Goal: Obtain resource: Download file/media

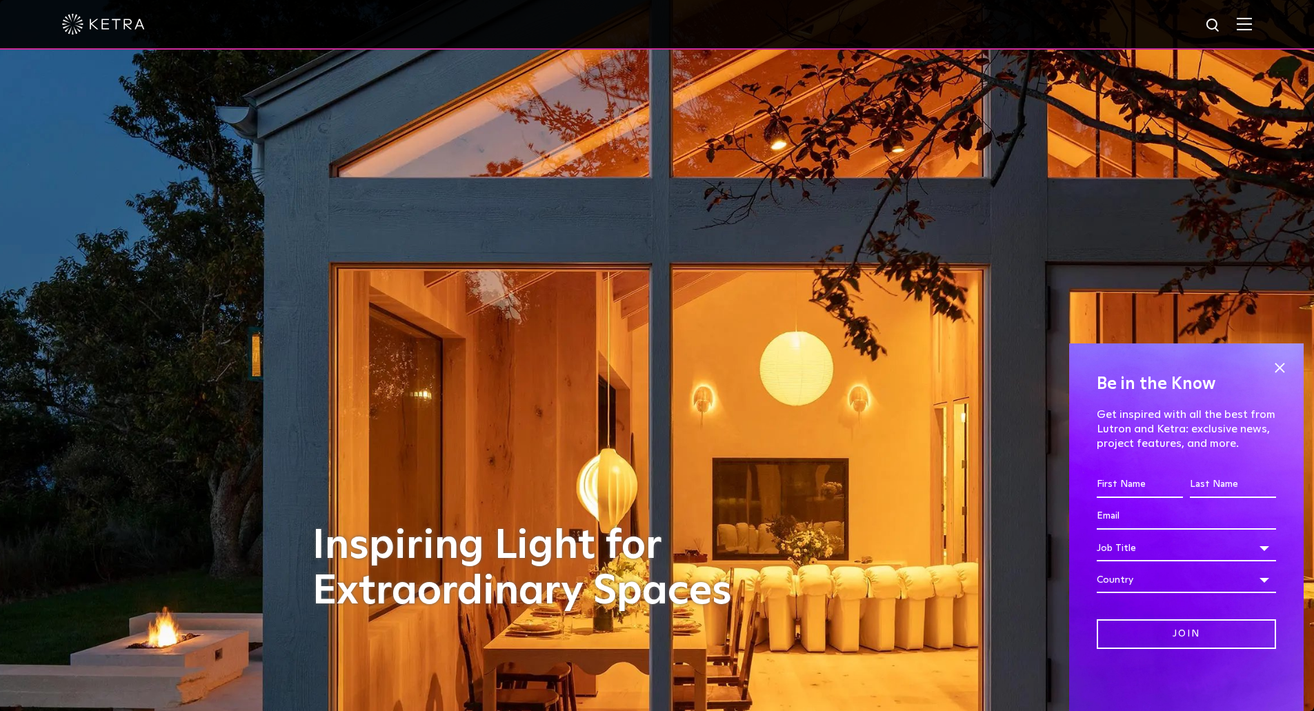
click at [1252, 24] on img at bounding box center [1244, 23] width 15 height 13
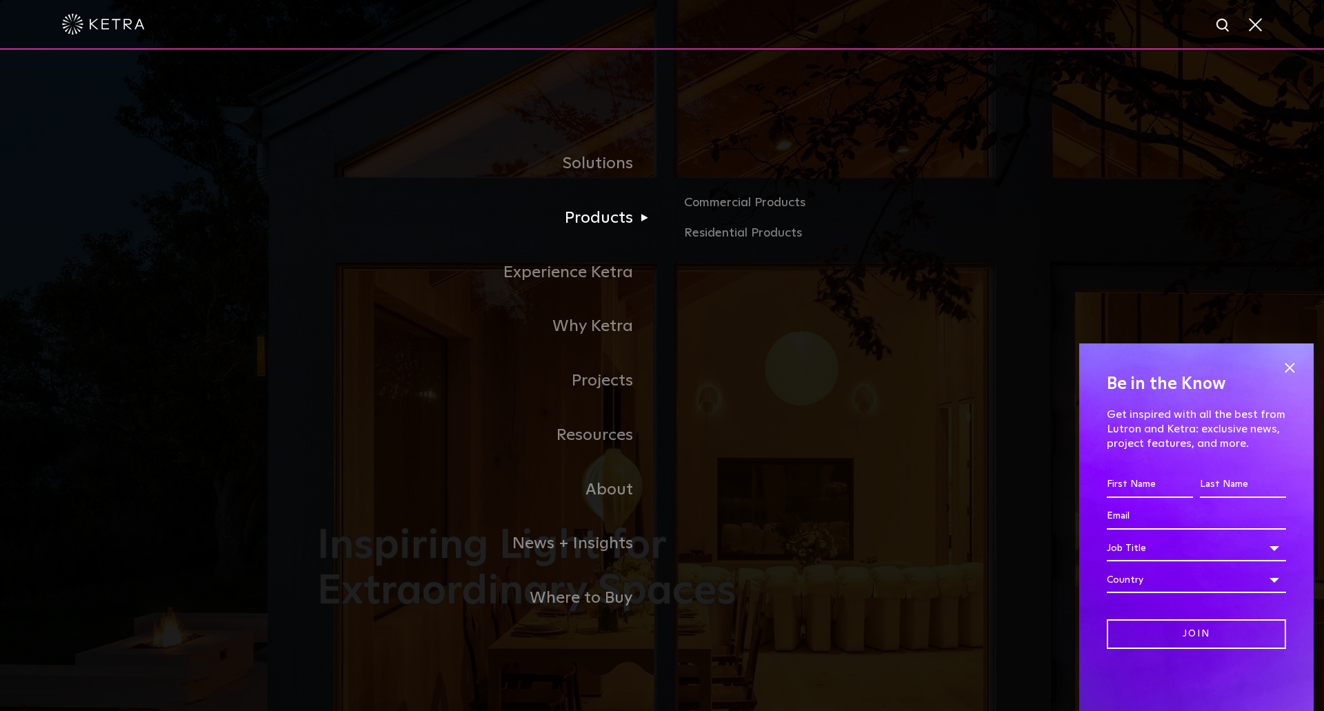
click at [604, 220] on link "Products" at bounding box center [489, 218] width 345 height 54
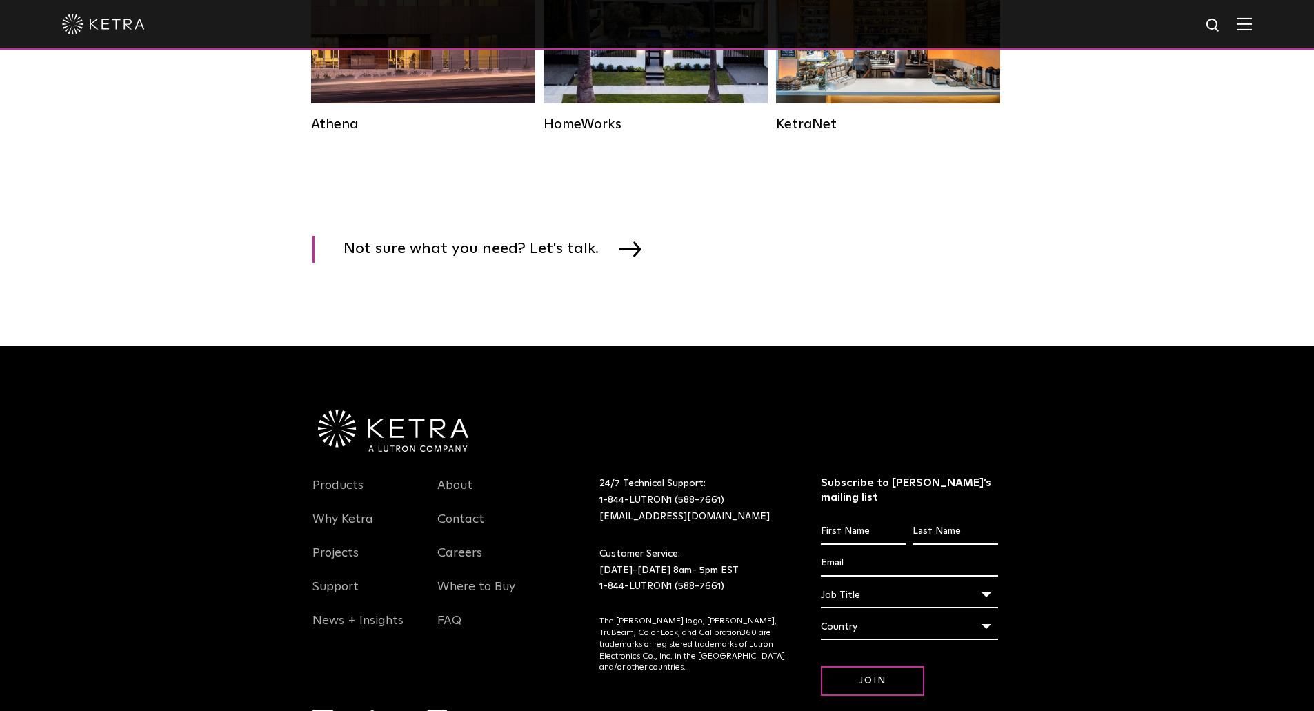
scroll to position [1793, 0]
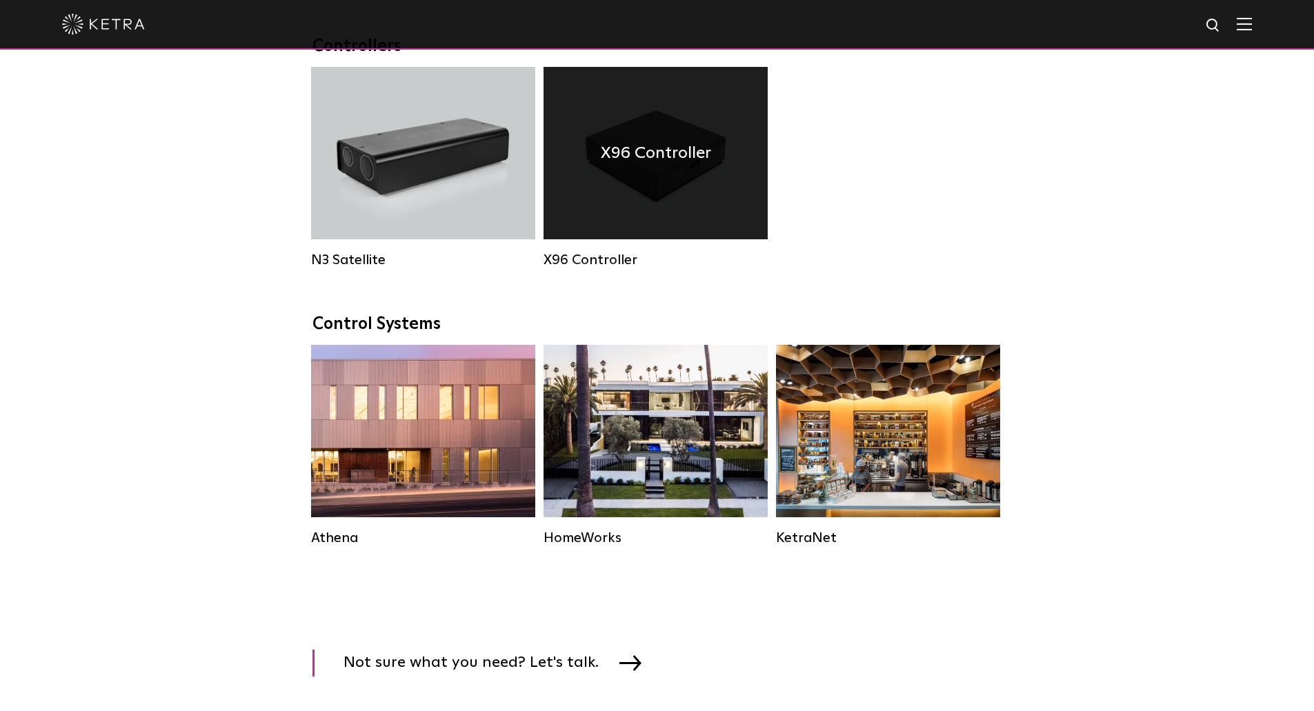
click at [673, 215] on div "X96 Controller" at bounding box center [656, 153] width 224 height 172
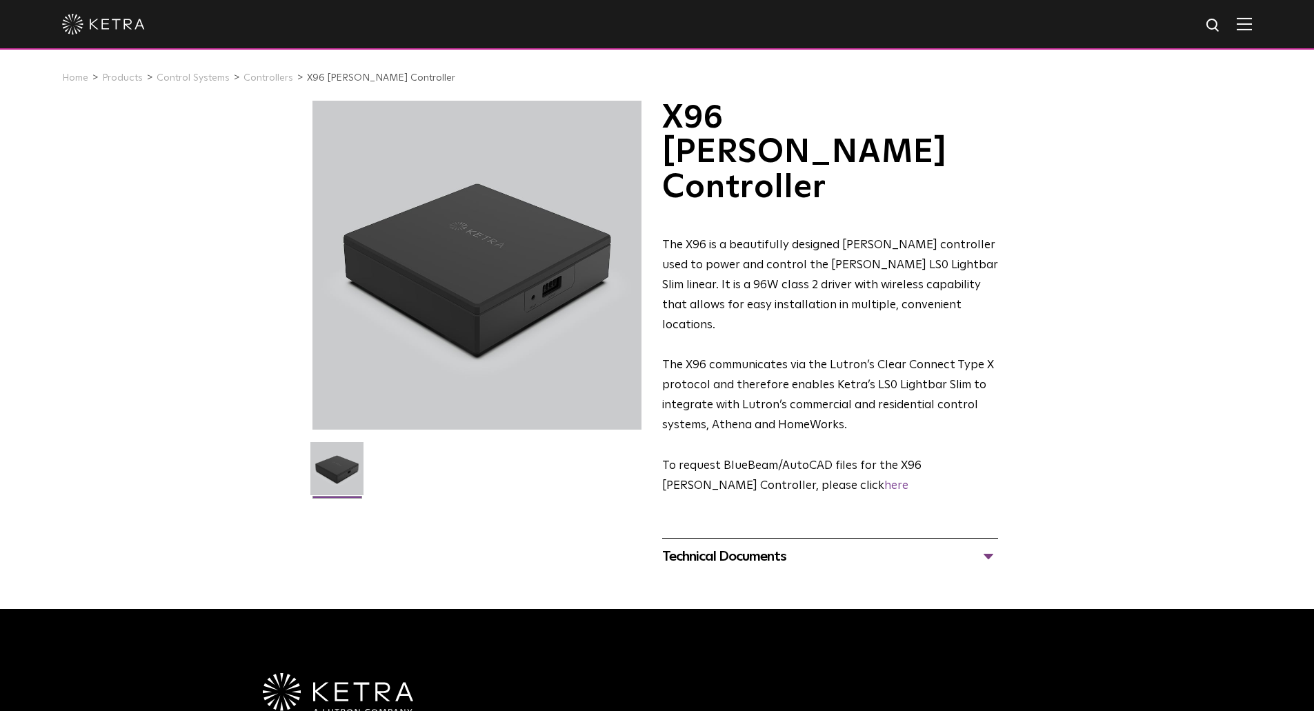
click at [964, 546] on div "Technical Documents" at bounding box center [830, 557] width 336 height 22
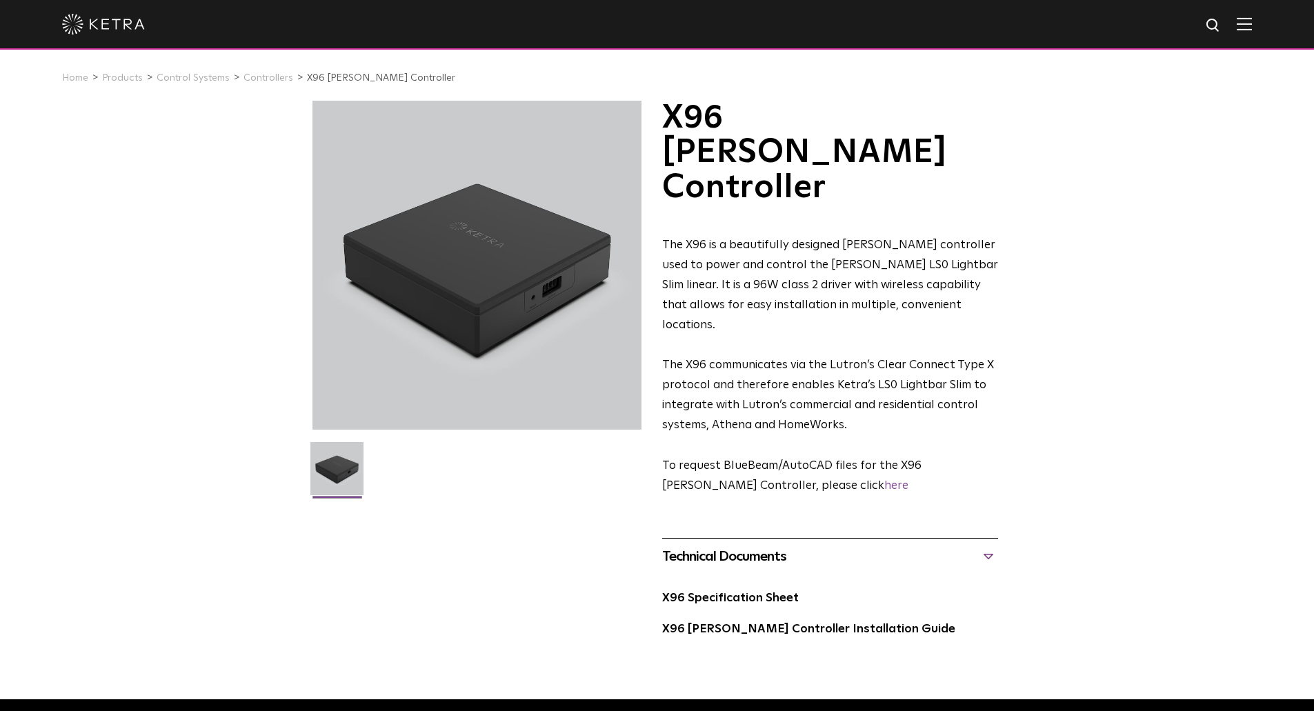
click at [964, 546] on div "Technical Documents" at bounding box center [830, 557] width 336 height 22
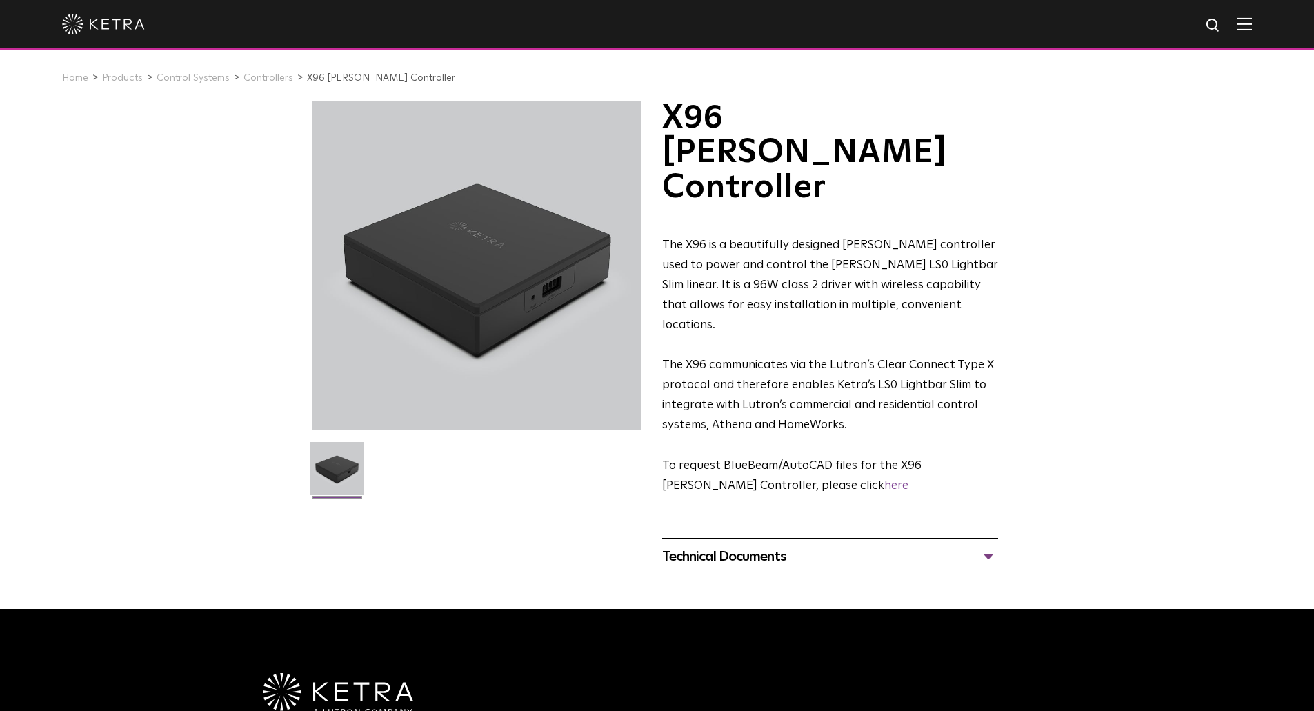
click at [964, 546] on div "Technical Documents" at bounding box center [830, 557] width 336 height 22
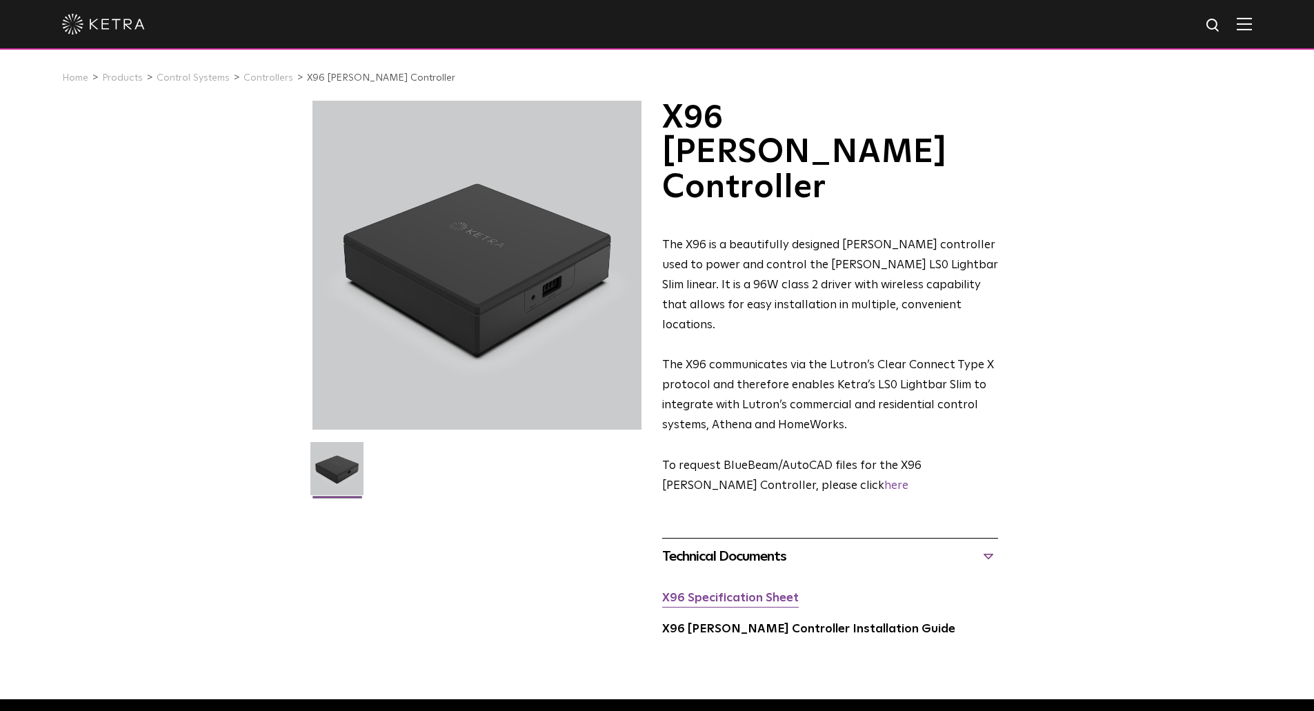
click at [737, 593] on link "X96 Specification Sheet" at bounding box center [730, 599] width 137 height 12
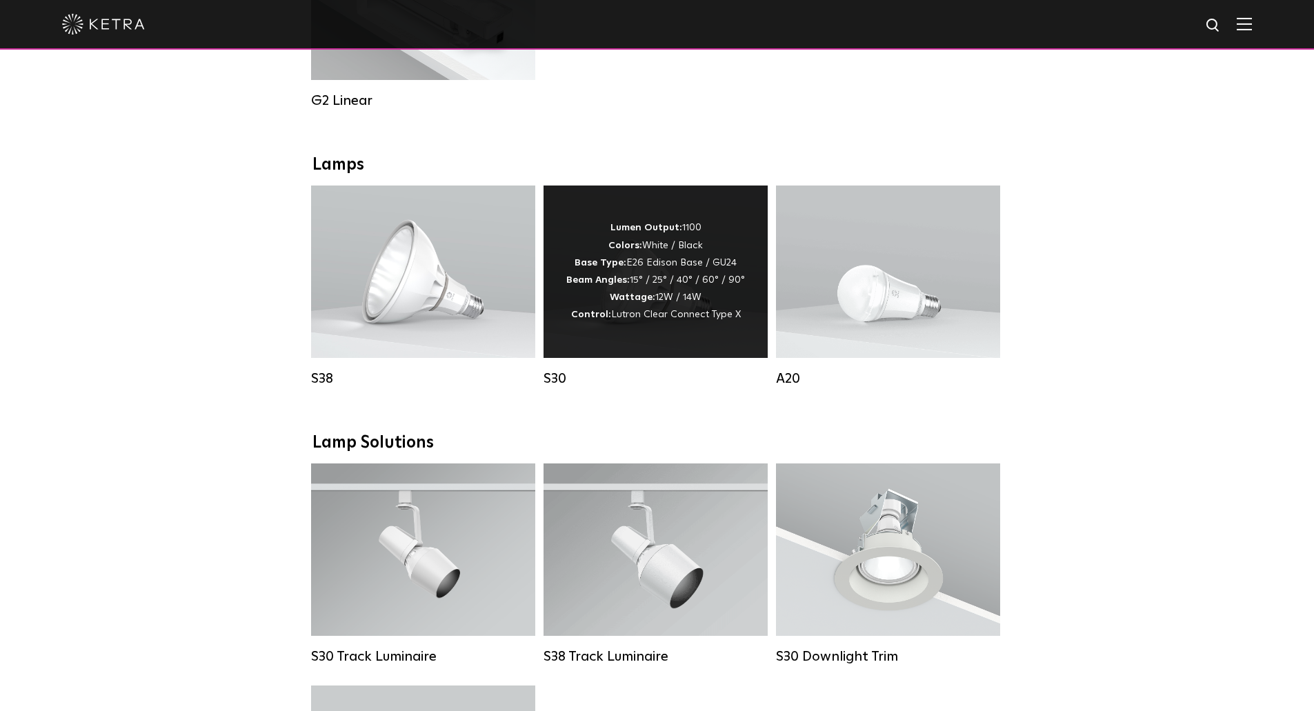
scroll to position [414, 0]
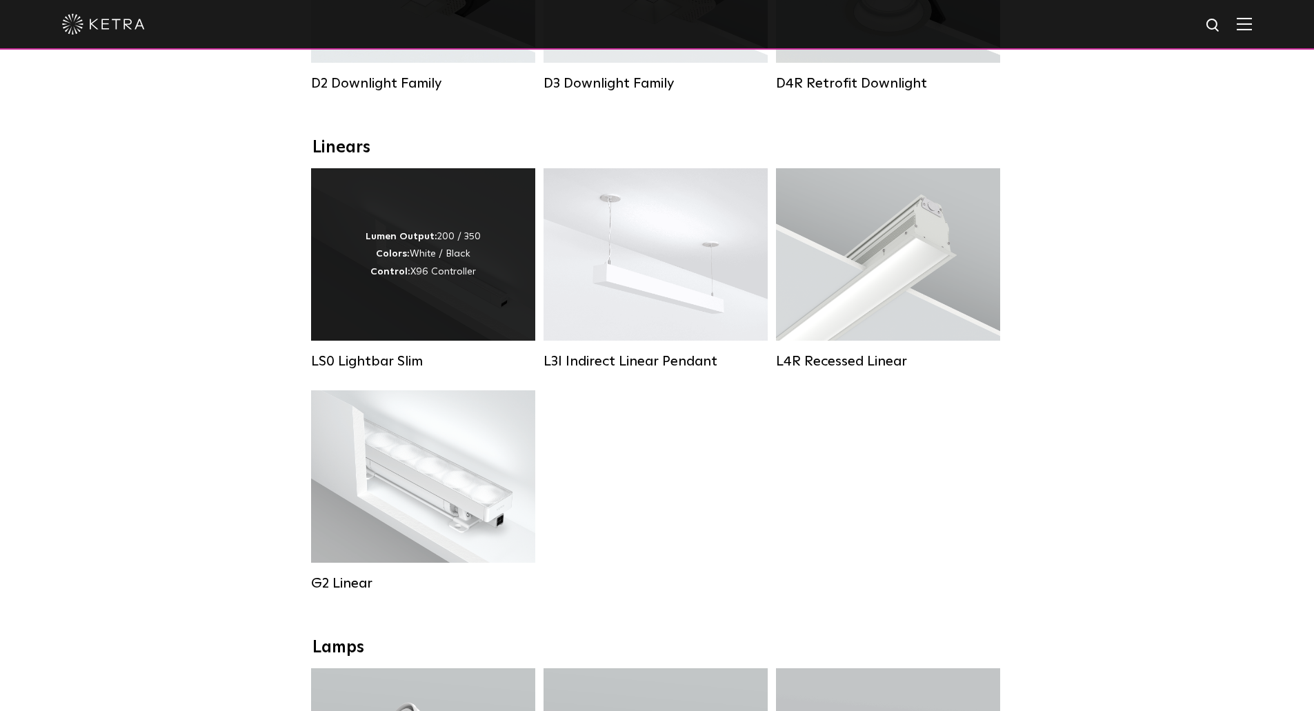
click at [424, 281] on div "Lumen Output: 200 / 350 Colors: White / Black Control: X96 Controller" at bounding box center [423, 254] width 115 height 52
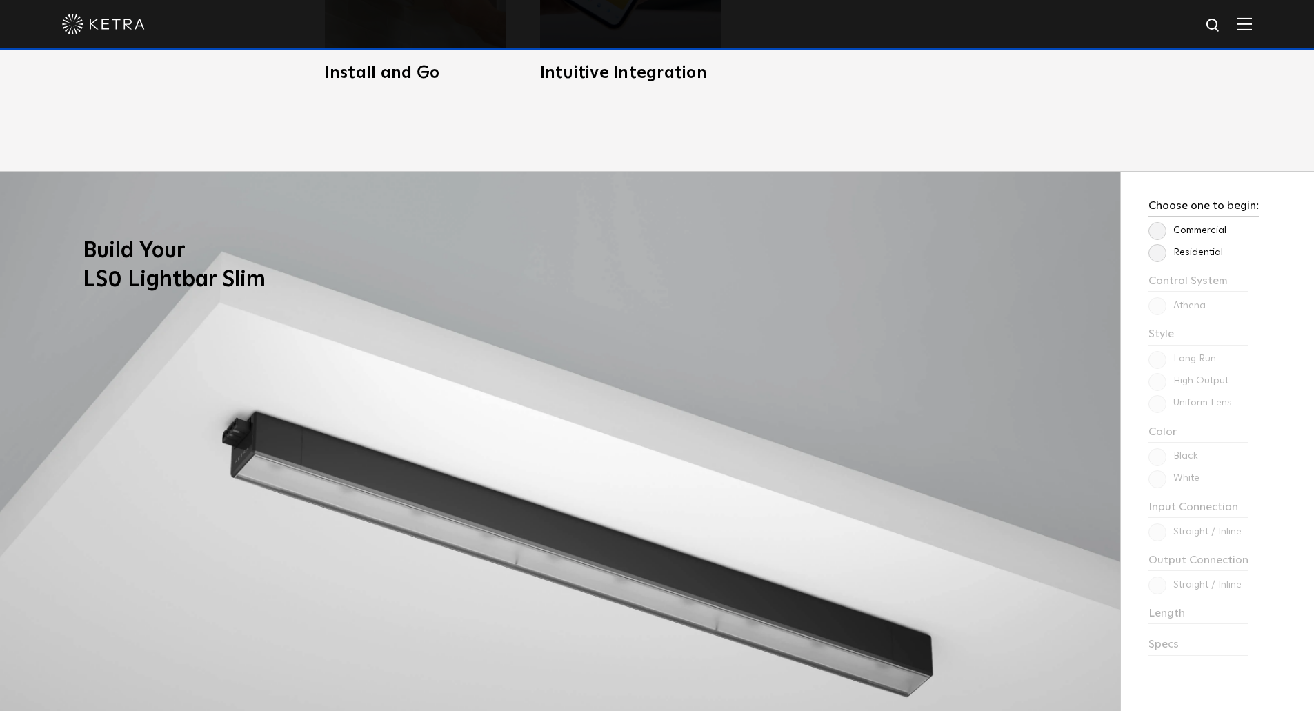
scroll to position [1242, 0]
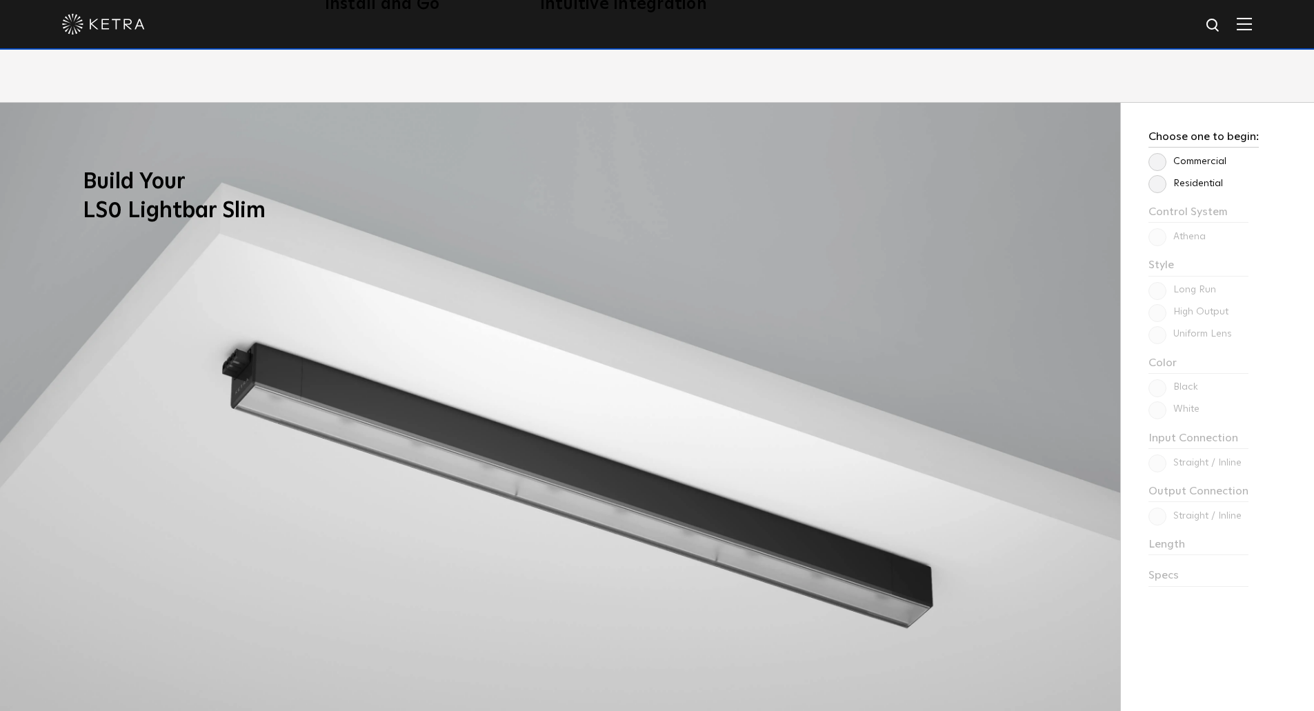
click at [1157, 167] on label "Commercial" at bounding box center [1188, 162] width 78 height 12
click at [0, 0] on input "Commercial" at bounding box center [0, 0] width 0 height 0
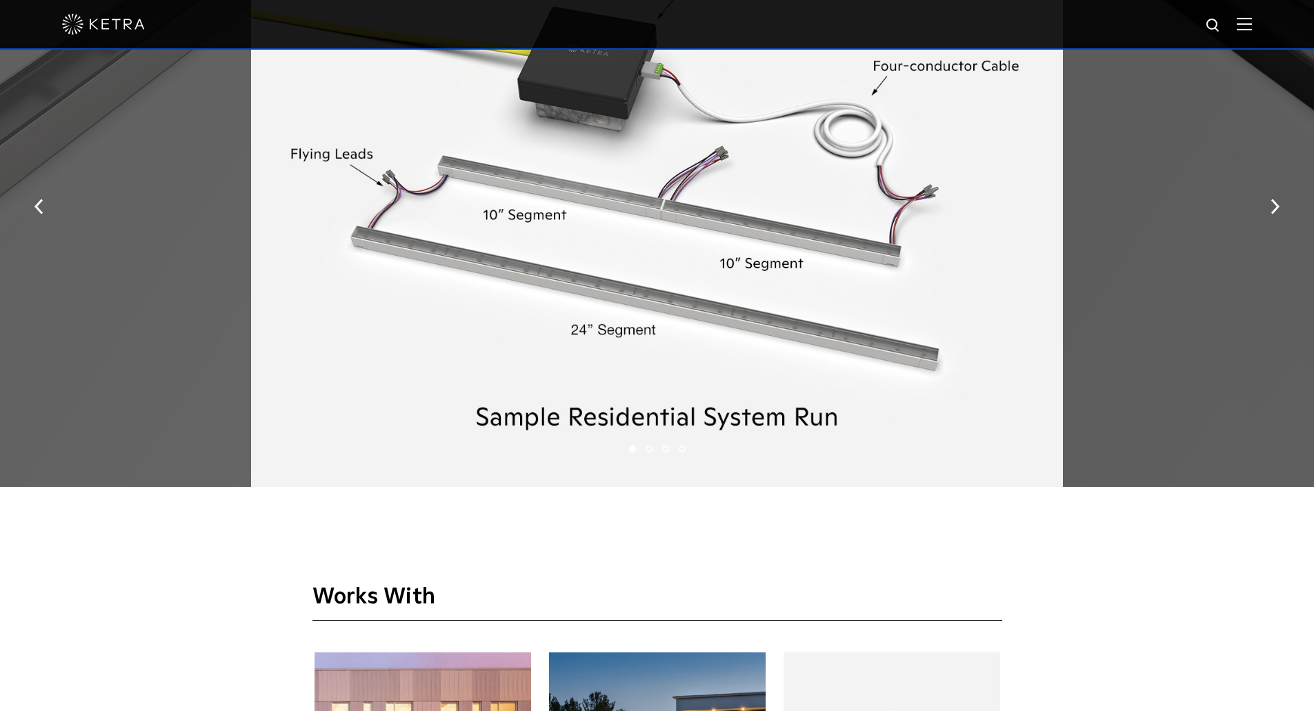
scroll to position [2000, 0]
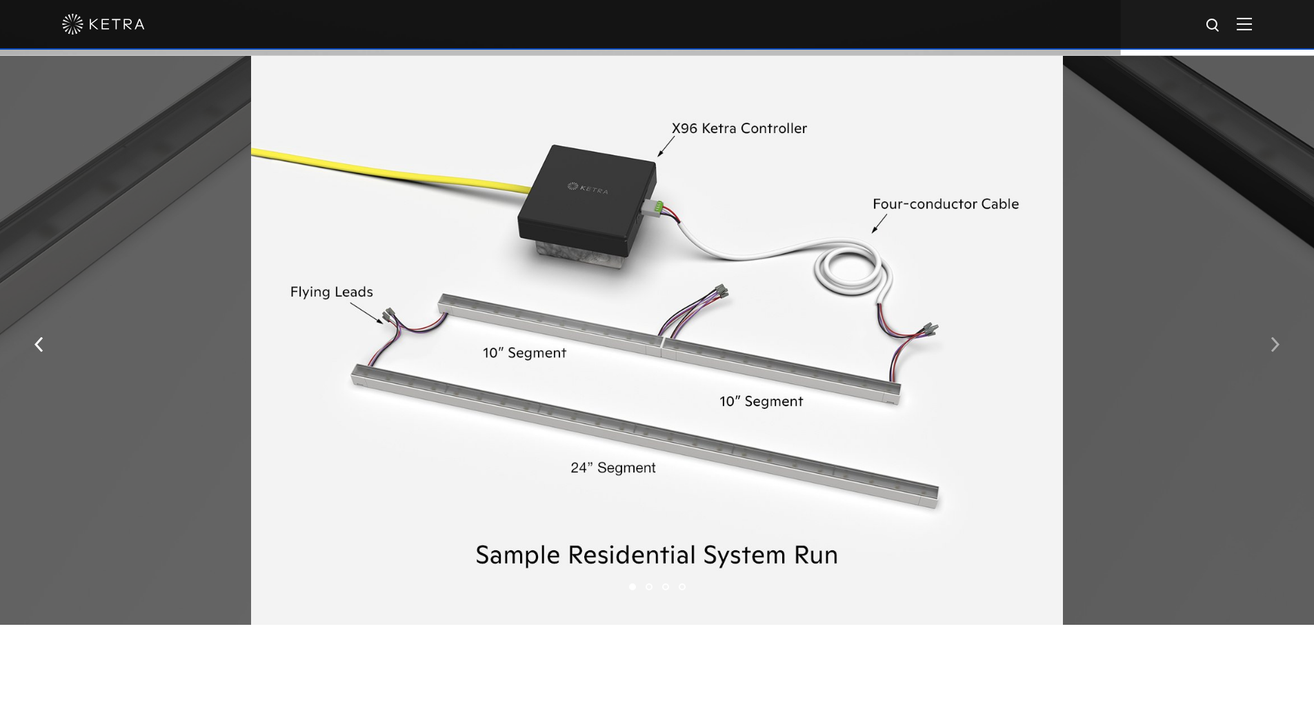
click at [1278, 350] on img "button" at bounding box center [1275, 344] width 9 height 15
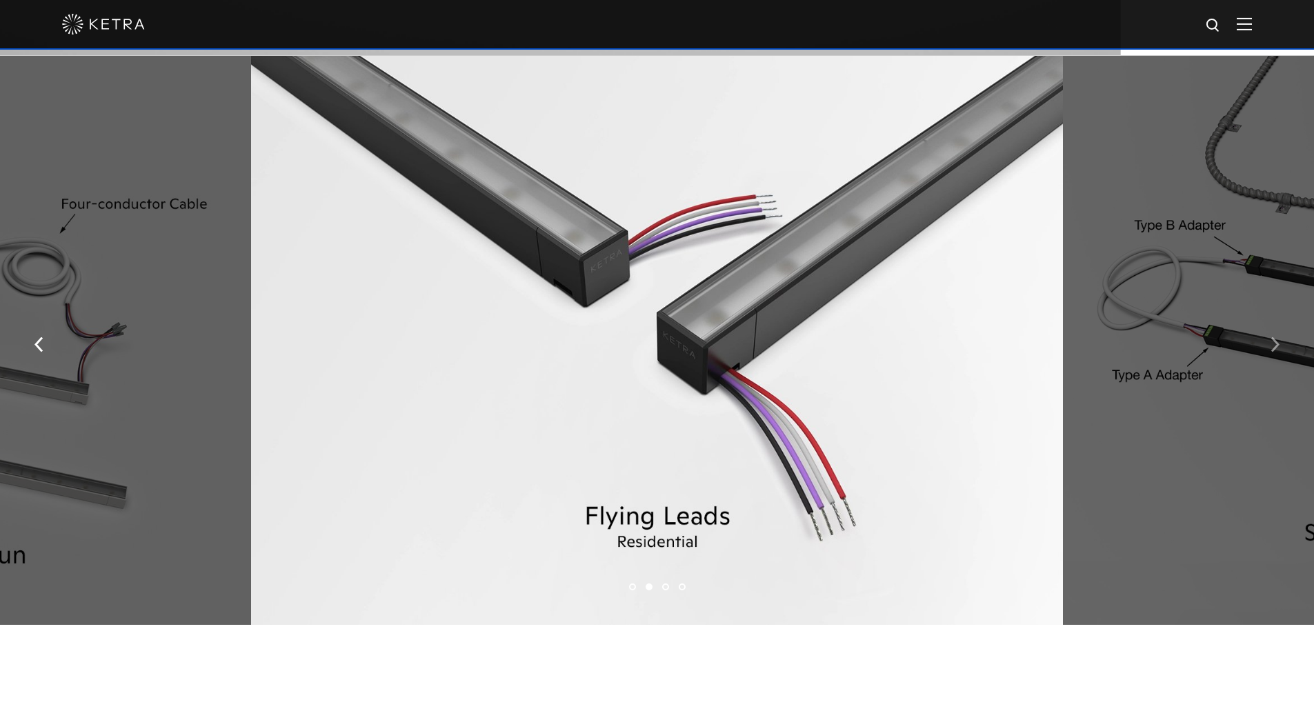
click at [1278, 350] on img "button" at bounding box center [1275, 344] width 9 height 15
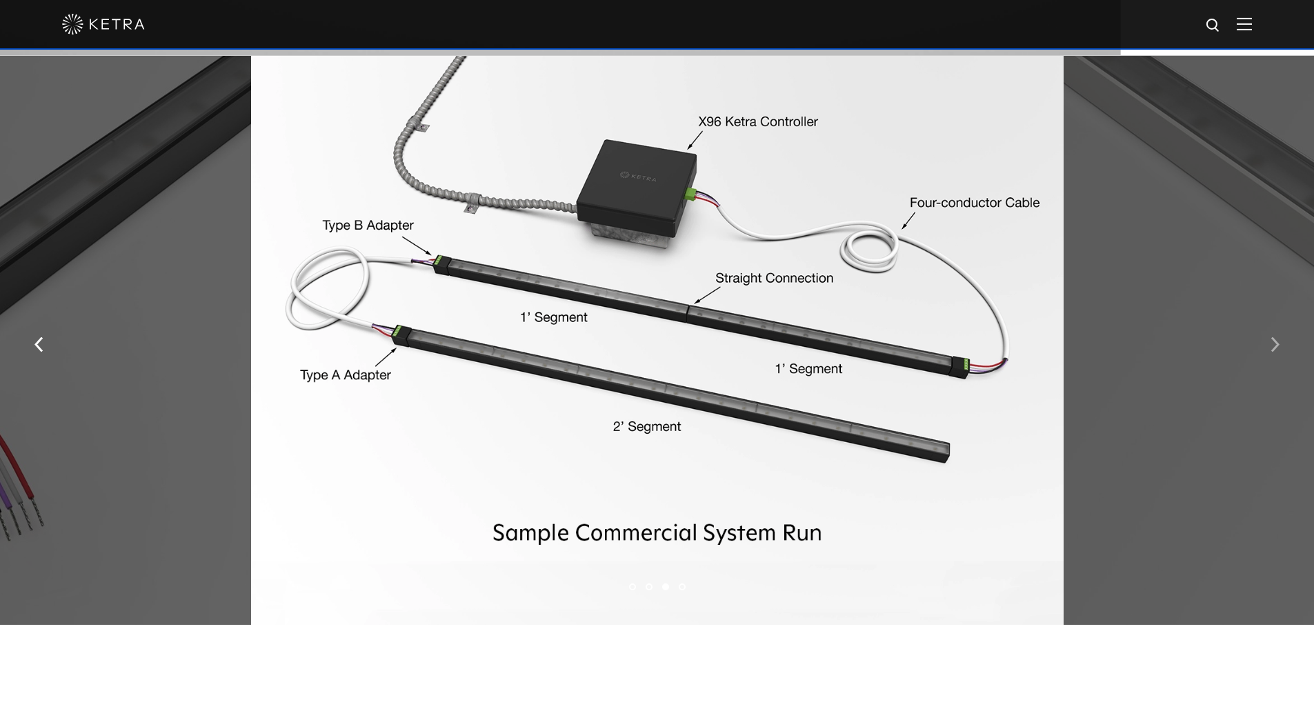
click at [1278, 350] on img "button" at bounding box center [1275, 344] width 9 height 15
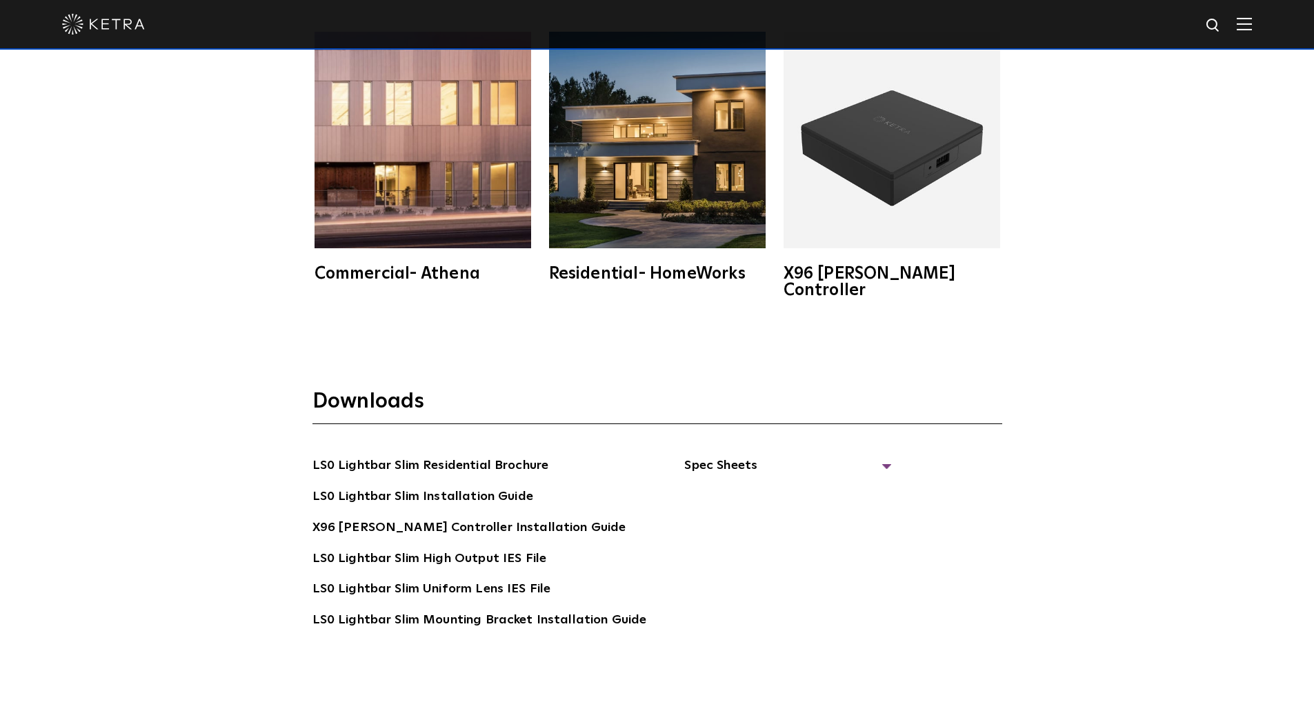
scroll to position [2966, 0]
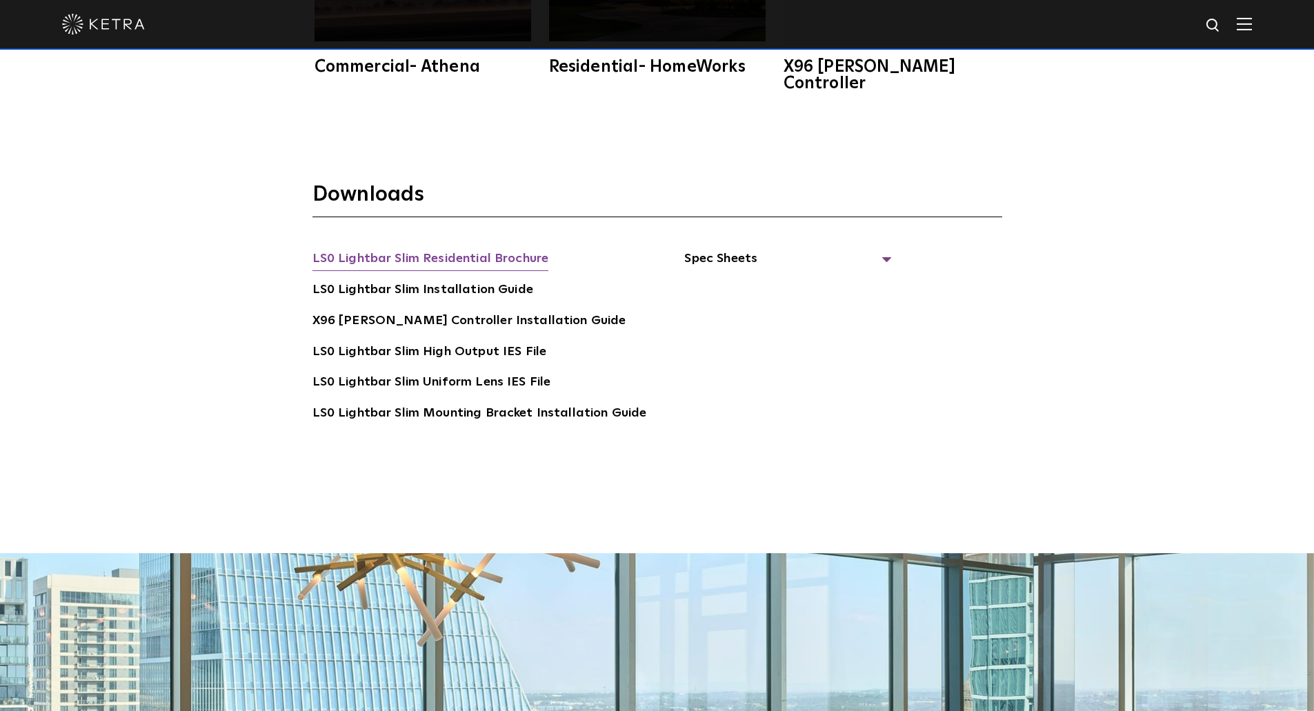
click at [490, 249] on link "LS0 Lightbar Slim Residential Brochure" at bounding box center [430, 260] width 237 height 22
